Goal: Check status: Check status

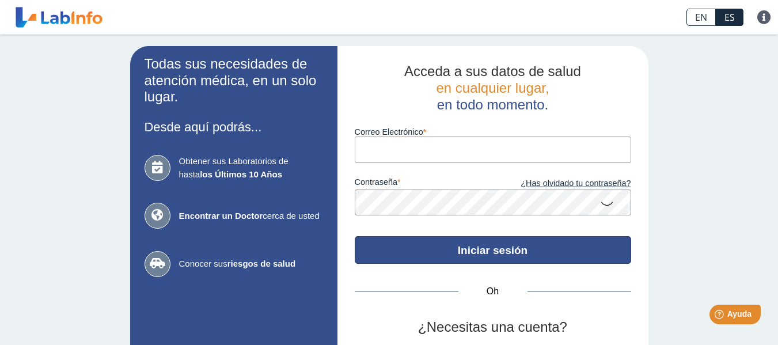
type input "[EMAIL_ADDRESS][DOMAIN_NAME]"
click at [468, 247] on font "Iniciar sesión" at bounding box center [493, 250] width 70 height 12
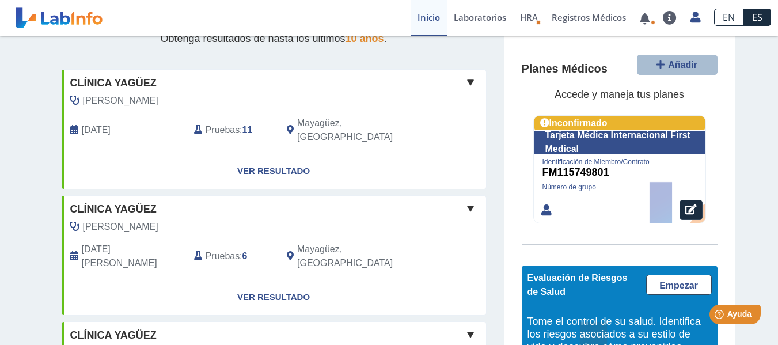
scroll to position [155, 0]
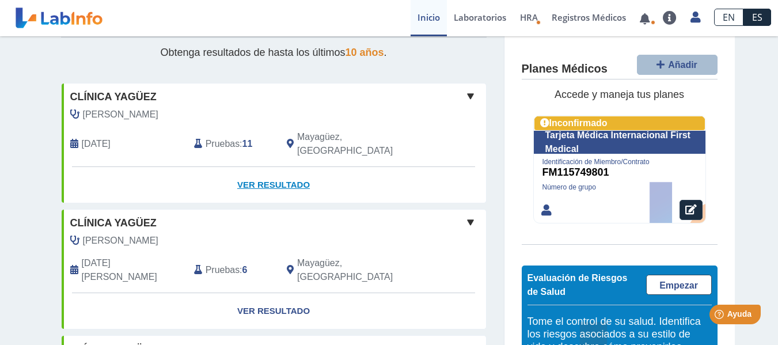
click at [251, 180] on font "Ver resultado" at bounding box center [273, 185] width 73 height 10
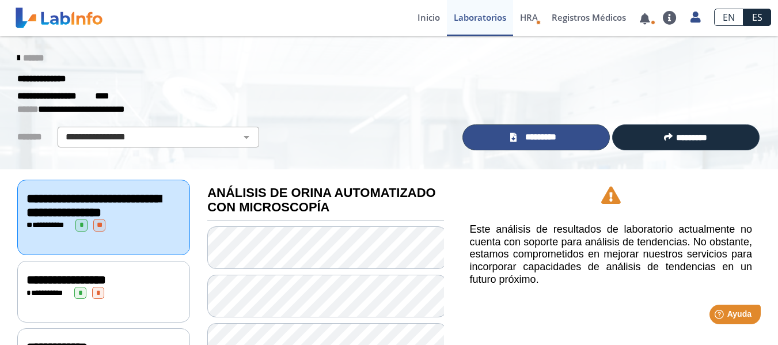
click at [566, 136] on link "*********" at bounding box center [535, 137] width 147 height 26
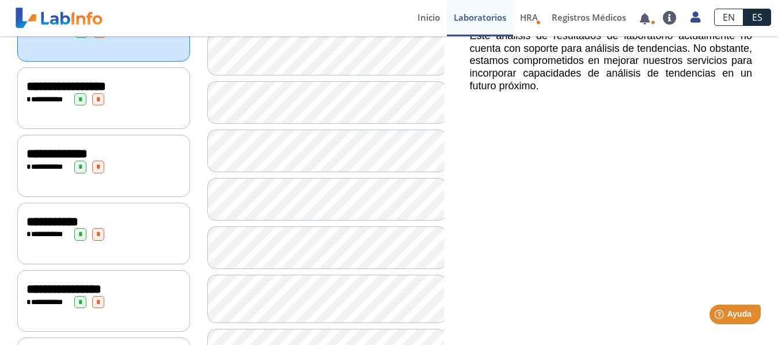
scroll to position [196, 0]
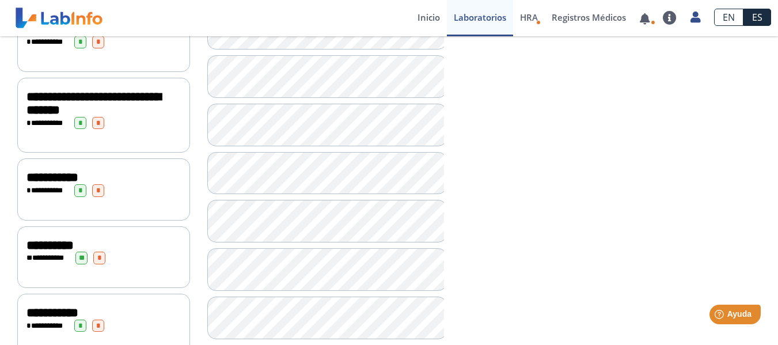
scroll to position [526, 0]
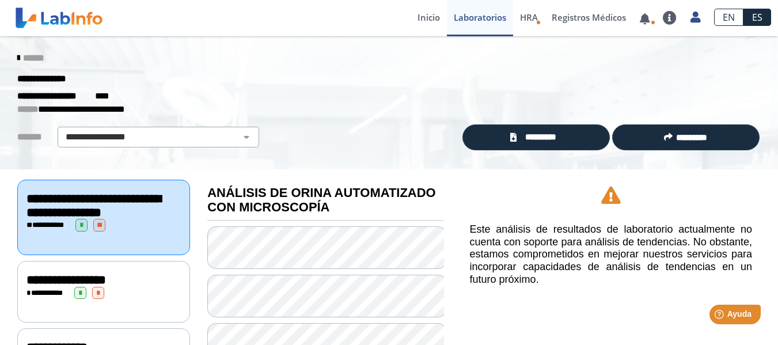
click at [17, 59] on icon at bounding box center [18, 58] width 2 height 9
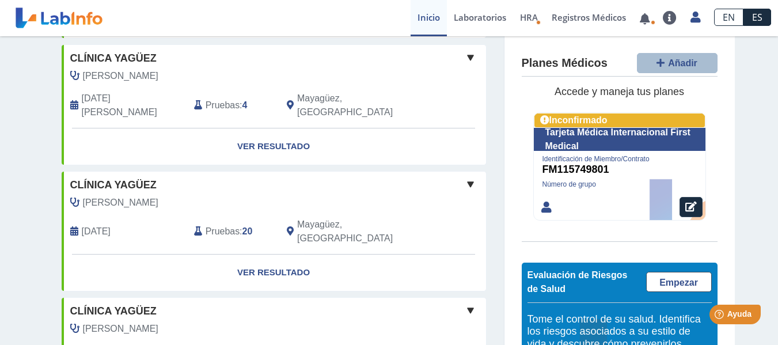
scroll to position [320, 0]
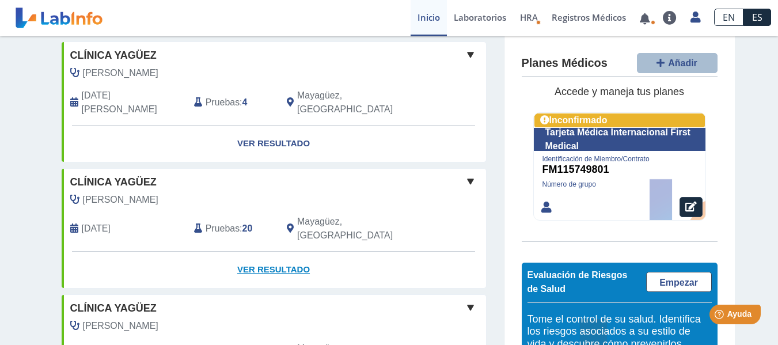
click at [245, 264] on font "Ver resultado" at bounding box center [273, 269] width 73 height 10
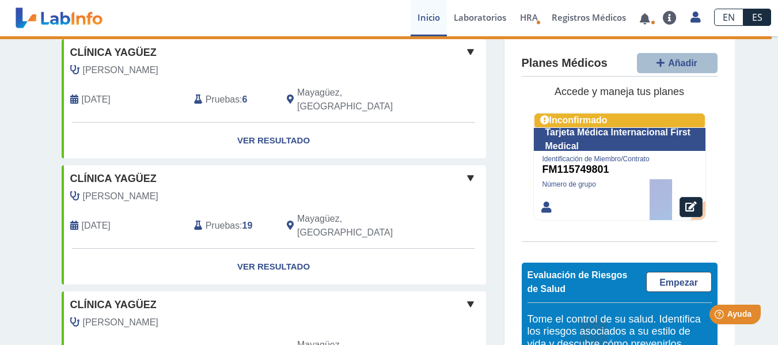
scroll to position [678, 0]
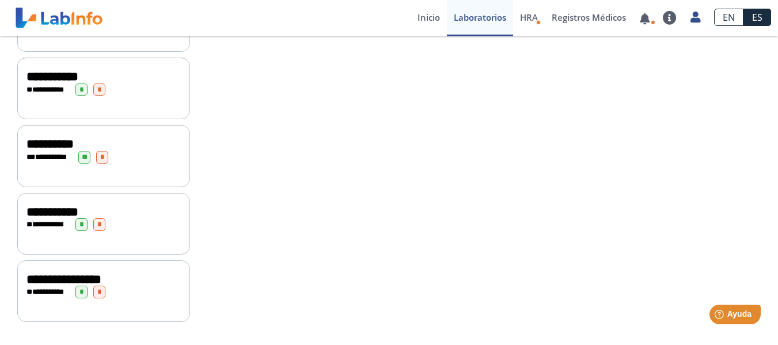
scroll to position [1326, 0]
click at [58, 150] on font "**********" at bounding box center [49, 144] width 47 height 13
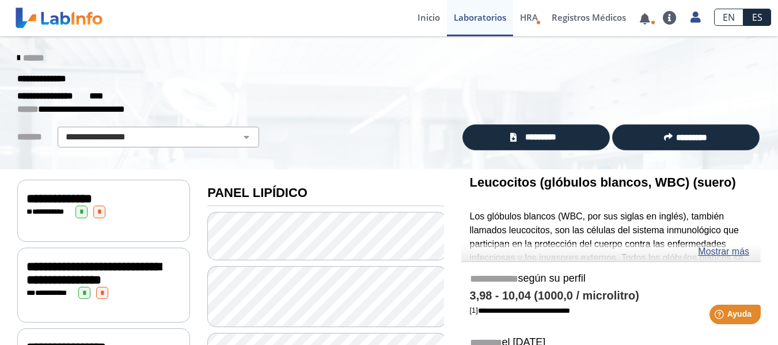
click at [17, 59] on icon at bounding box center [18, 58] width 2 height 9
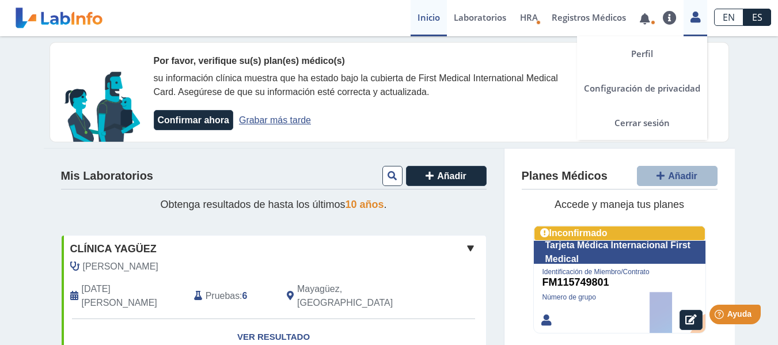
click at [692, 18] on icon at bounding box center [696, 17] width 10 height 9
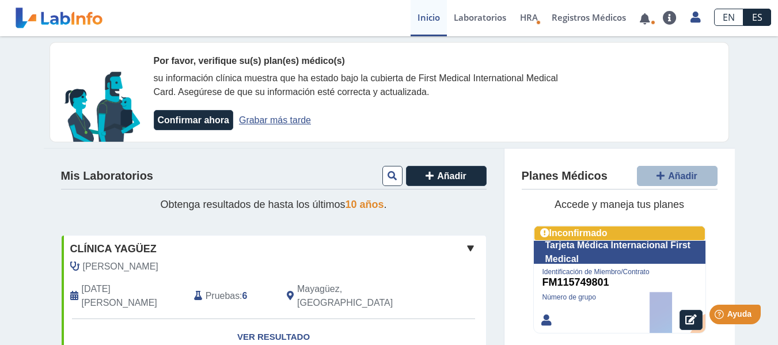
drag, startPoint x: 692, startPoint y: 18, endPoint x: 741, endPoint y: 187, distance: 175.3
click at [430, 16] on font "Inicio" at bounding box center [429, 18] width 22 height 12
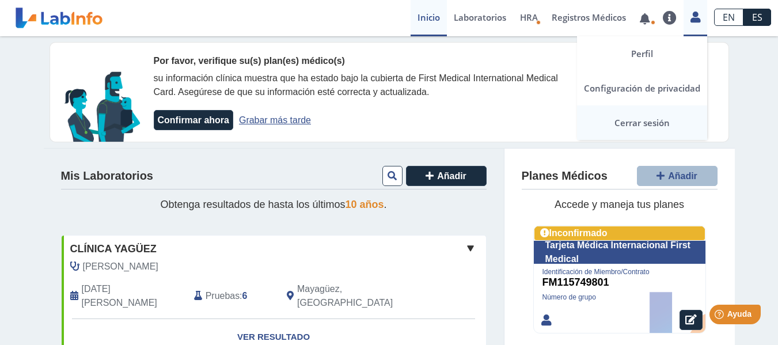
click at [643, 125] on font "Cerrar sesión" at bounding box center [641, 123] width 55 height 12
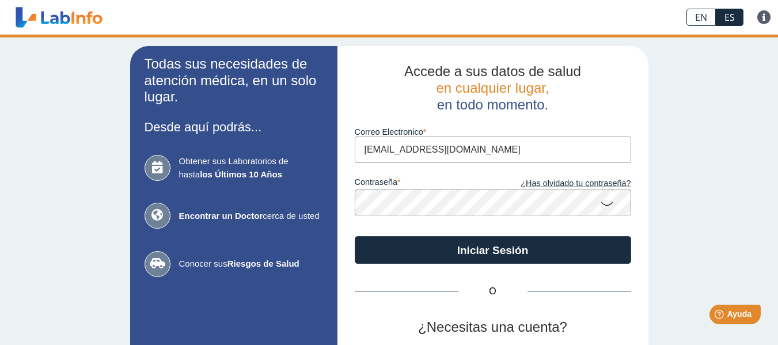
type input "[EMAIL_ADDRESS][DOMAIN_NAME]"
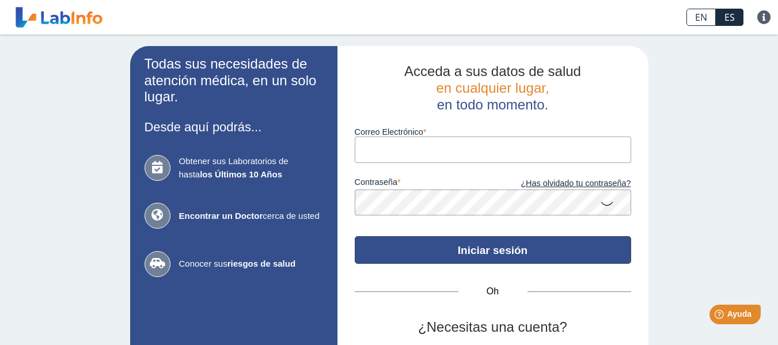
type input "[EMAIL_ADDRESS][DOMAIN_NAME]"
click at [458, 251] on font "Iniciar sesión" at bounding box center [493, 250] width 70 height 12
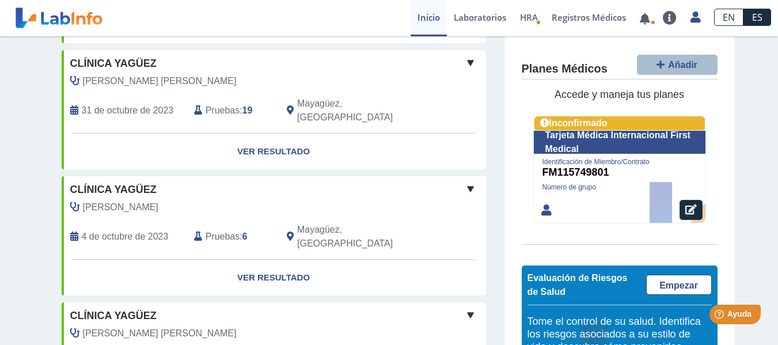
scroll to position [1083, 0]
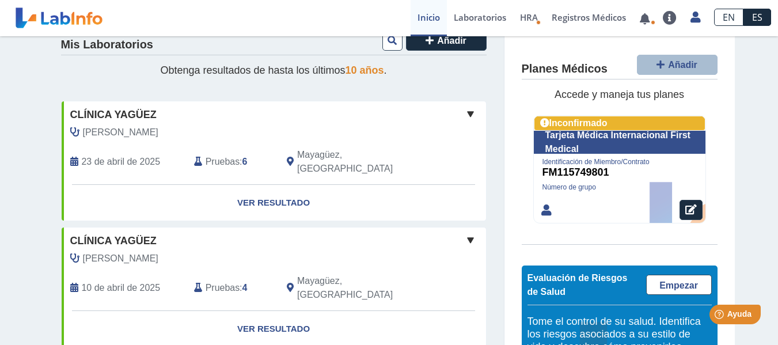
scroll to position [0, 0]
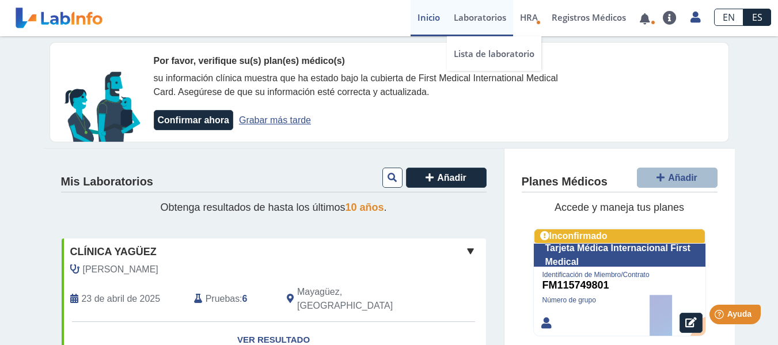
click at [477, 19] on font "Laboratorios" at bounding box center [480, 18] width 52 height 12
